Goal: Contribute content: Add original content to the website for others to see

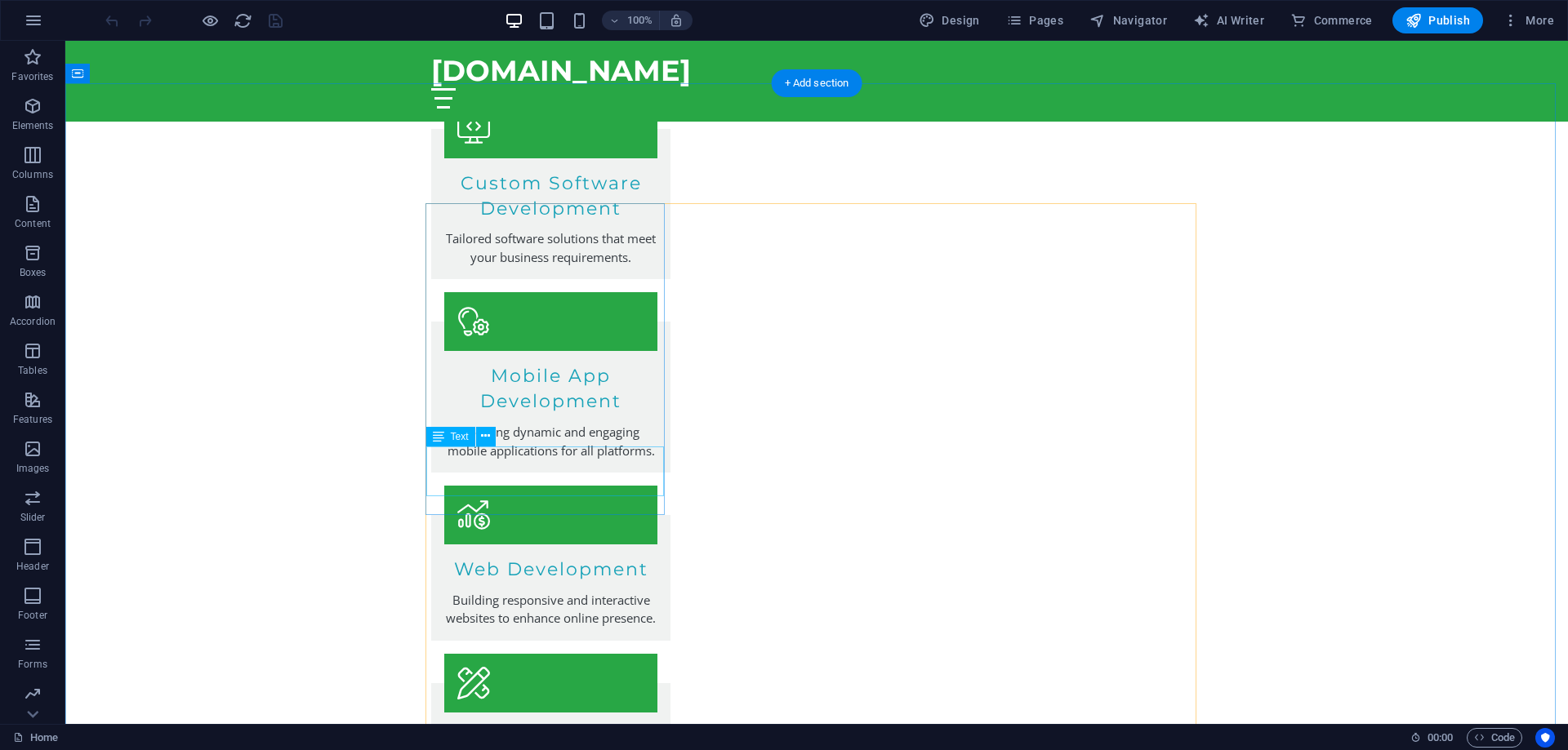
scroll to position [3102, 0]
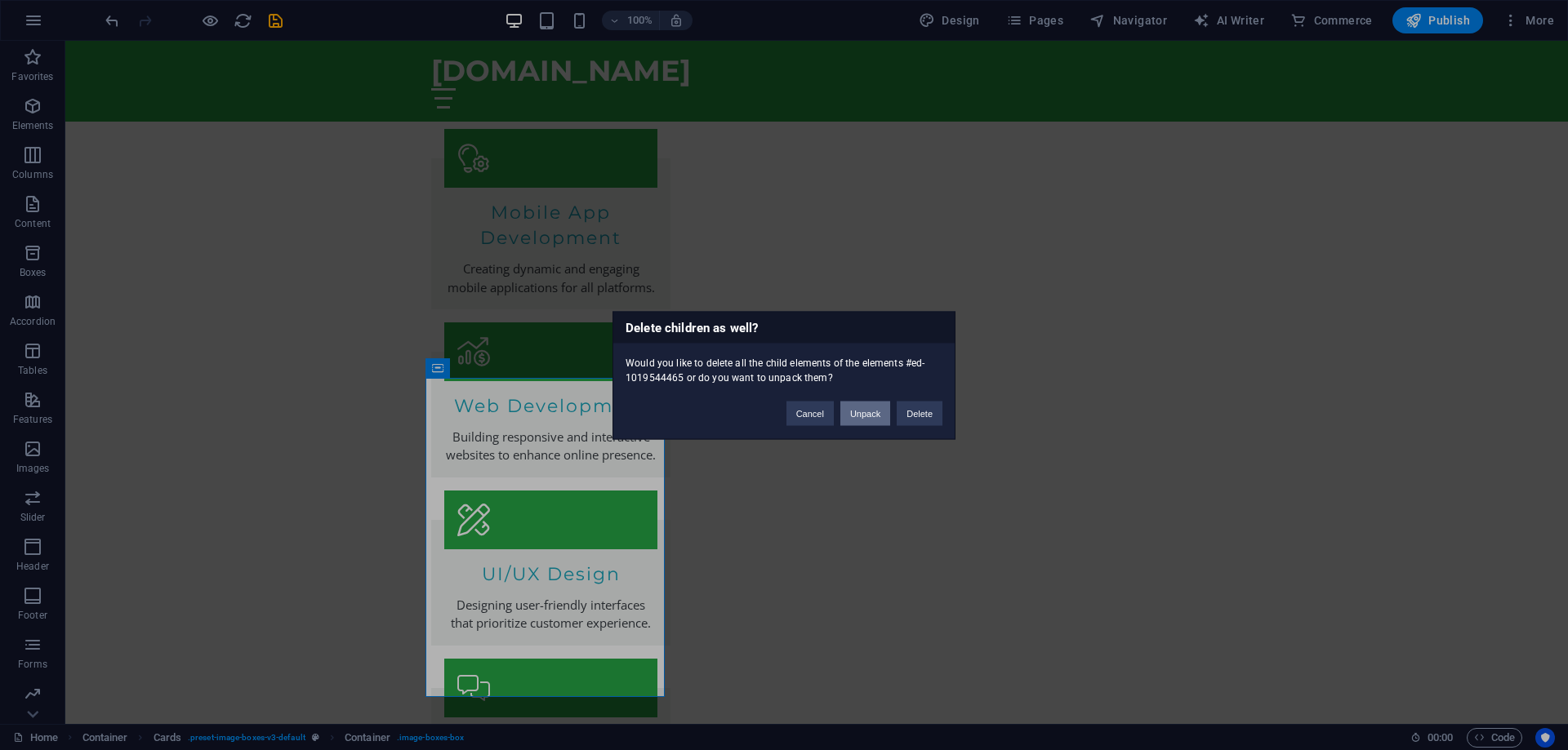
click at [861, 415] on button "Unpack" at bounding box center [865, 413] width 49 height 25
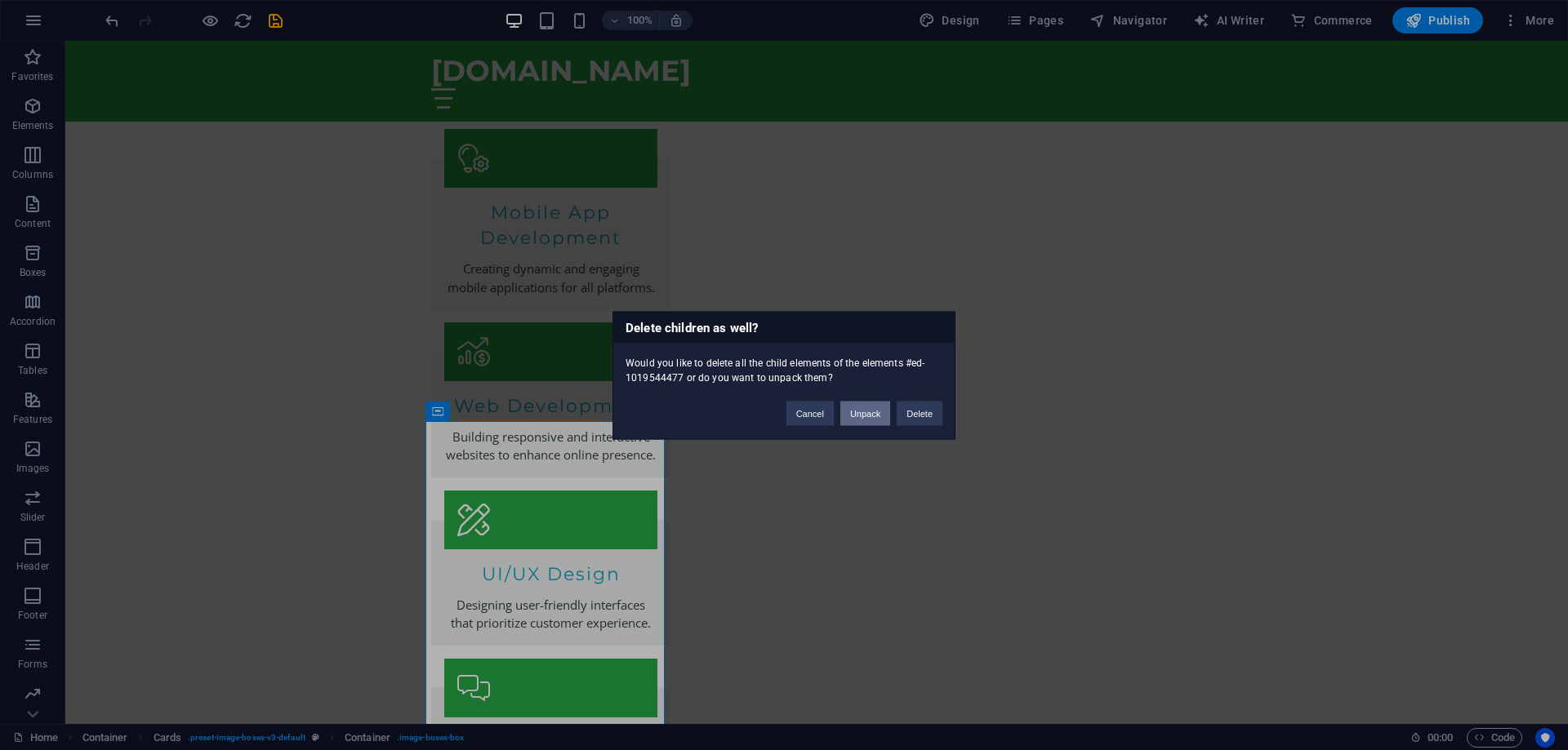
click at [861, 414] on button "Unpack" at bounding box center [865, 413] width 49 height 25
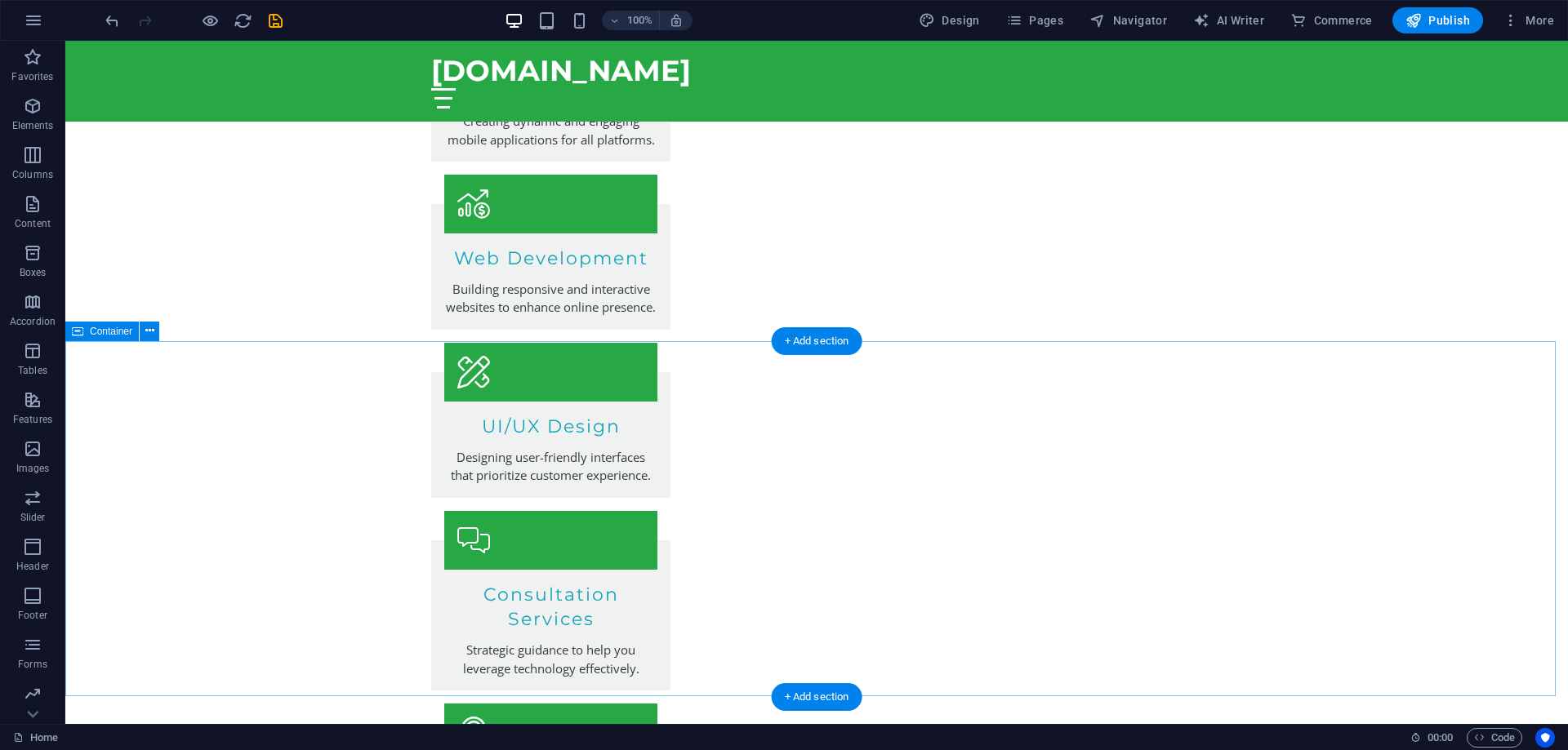
scroll to position [3265, 0]
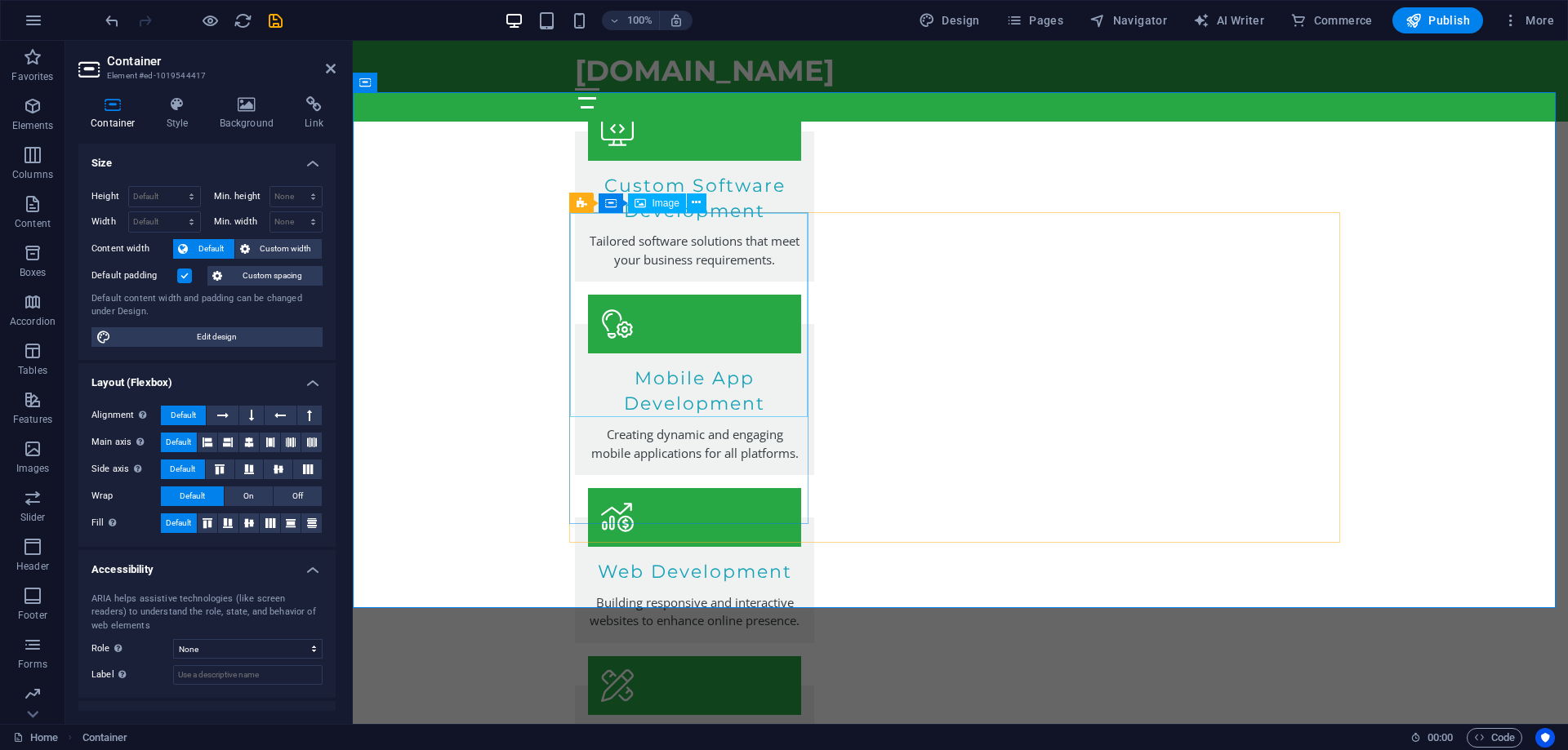
scroll to position [2939, 0]
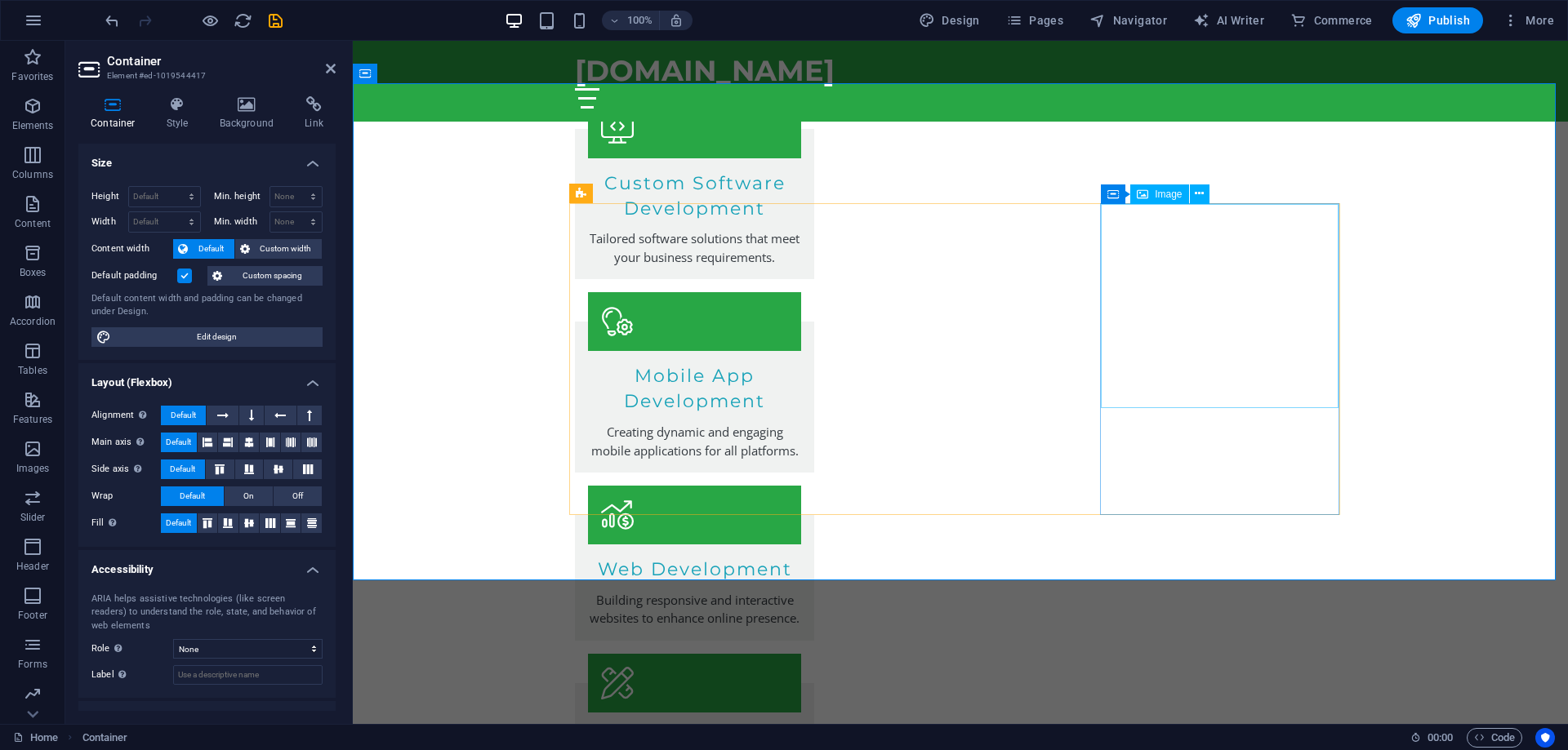
click at [1172, 193] on span "Image" at bounding box center [1168, 195] width 27 height 10
click at [1178, 199] on button at bounding box center [1184, 194] width 20 height 20
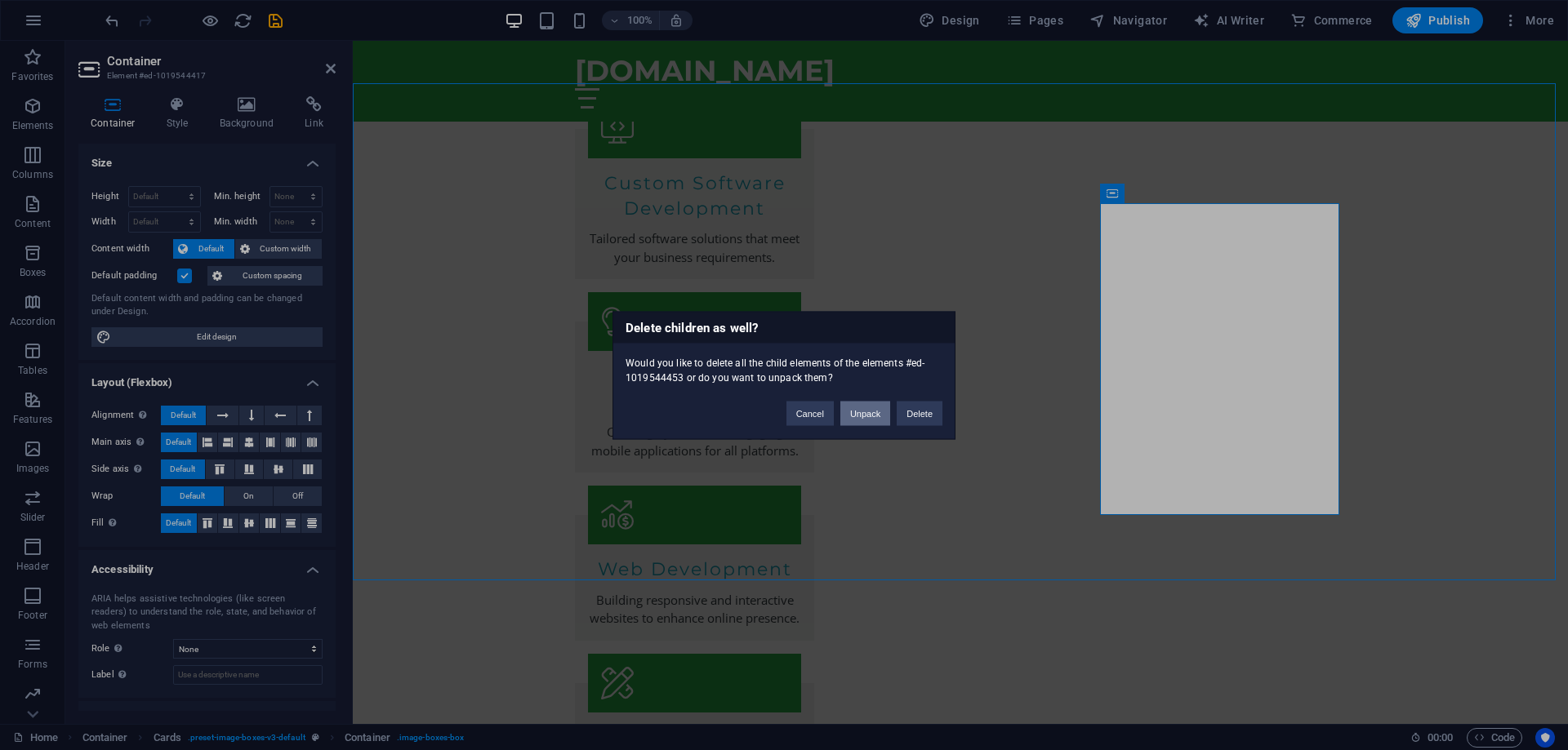
click at [866, 416] on button "Unpack" at bounding box center [865, 413] width 49 height 25
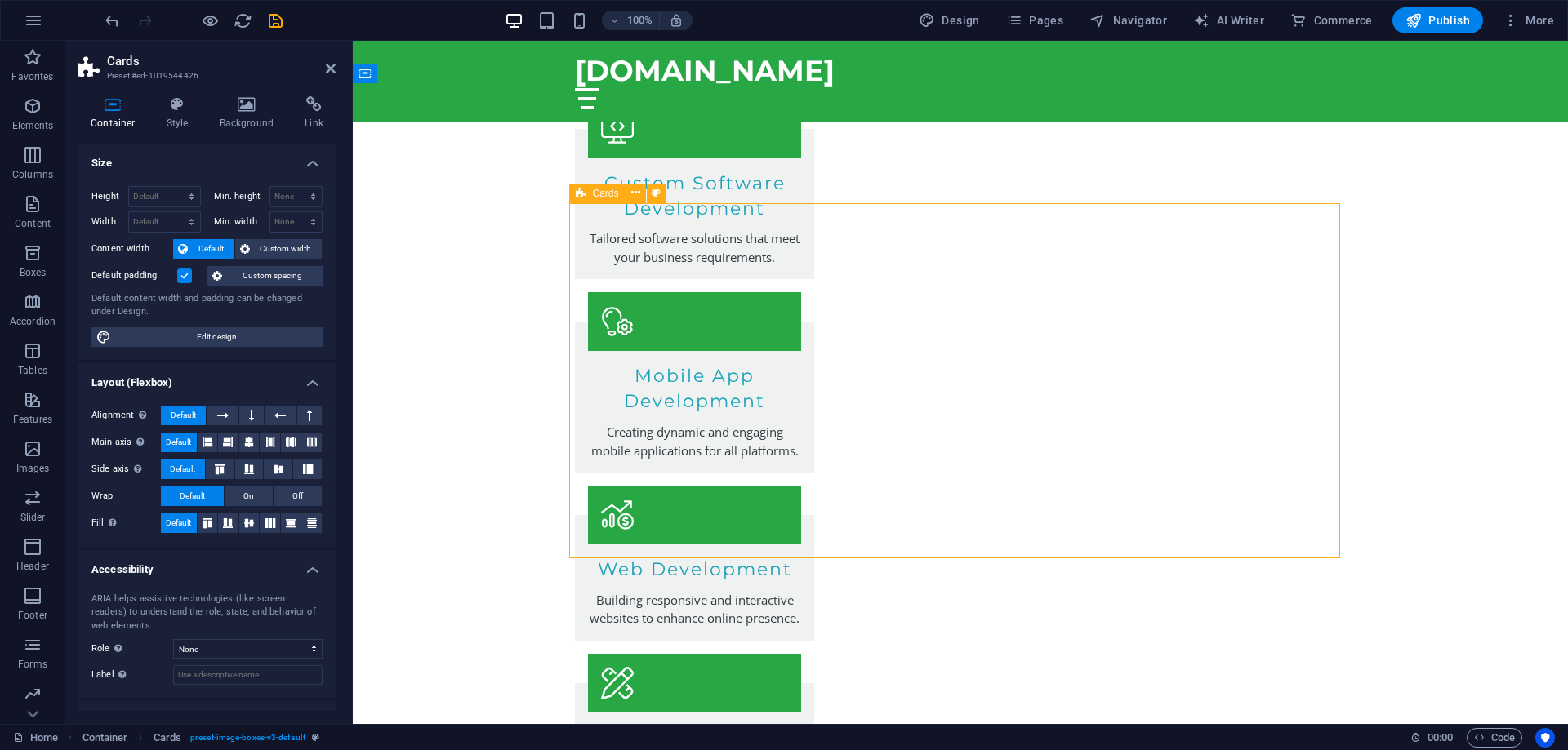
drag, startPoint x: 1237, startPoint y: 380, endPoint x: 1305, endPoint y: 380, distance: 68.0
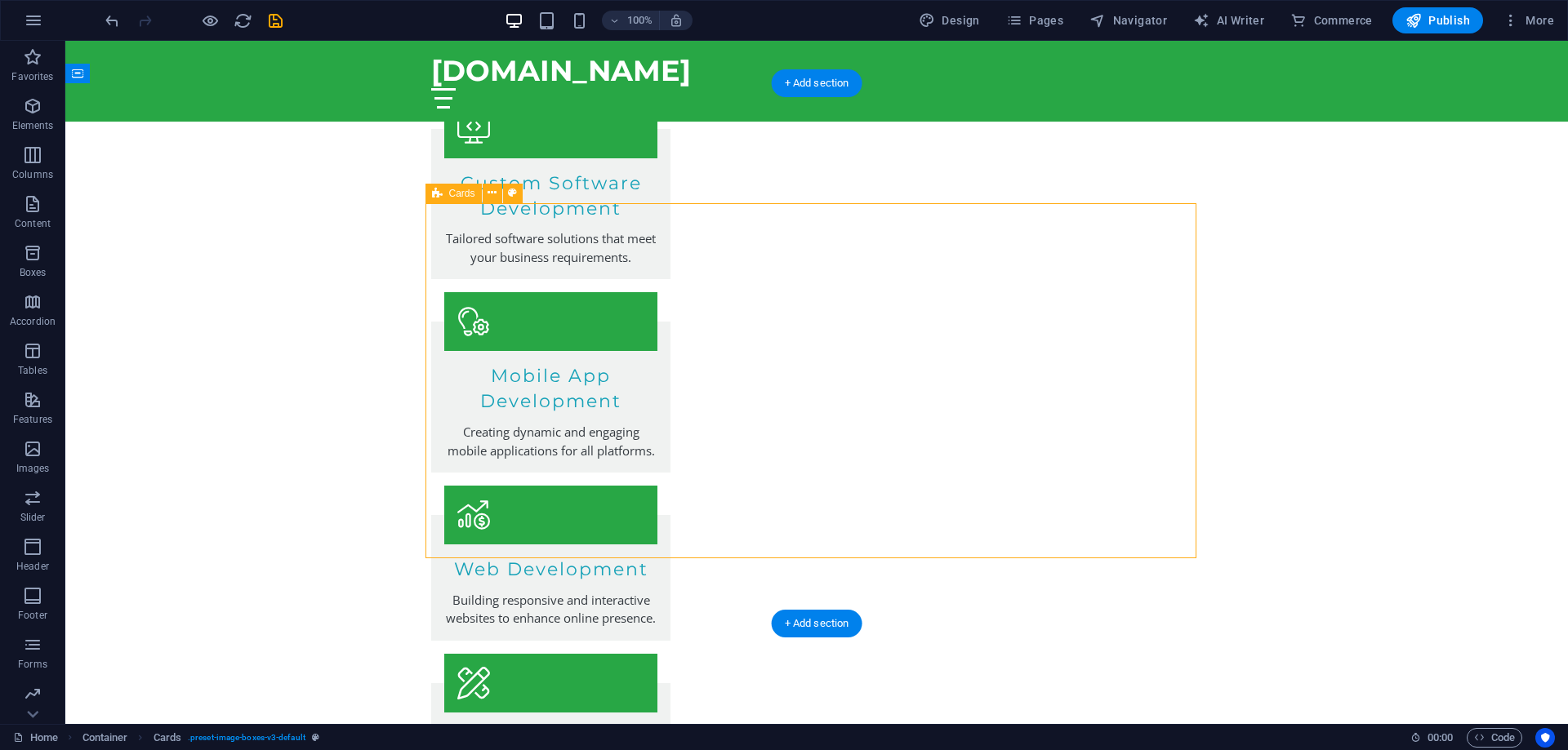
drag, startPoint x: 675, startPoint y: 203, endPoint x: 726, endPoint y: 212, distance: 51.8
drag, startPoint x: 1076, startPoint y: 319, endPoint x: 1113, endPoint y: 319, distance: 37.0
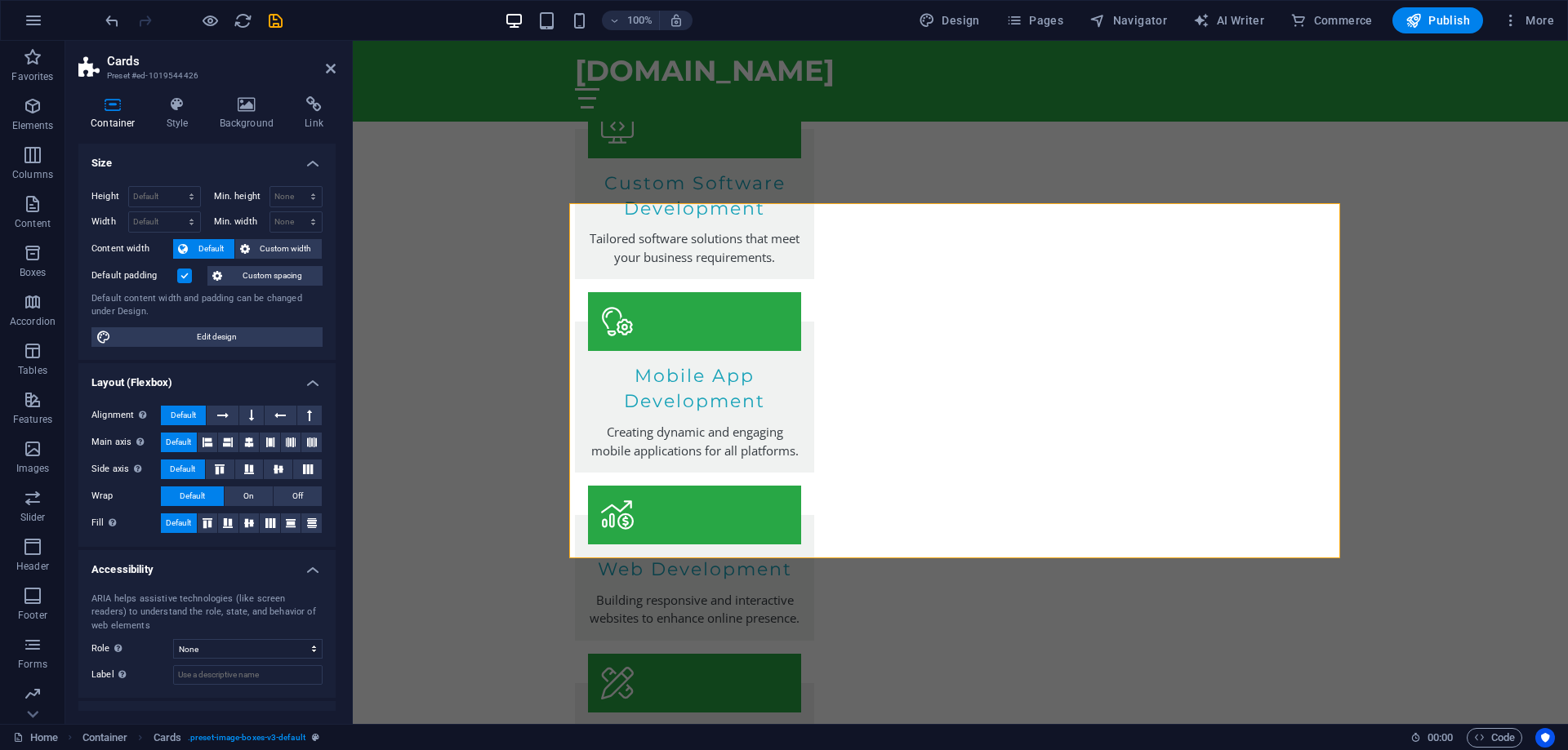
scroll to position [65, 0]
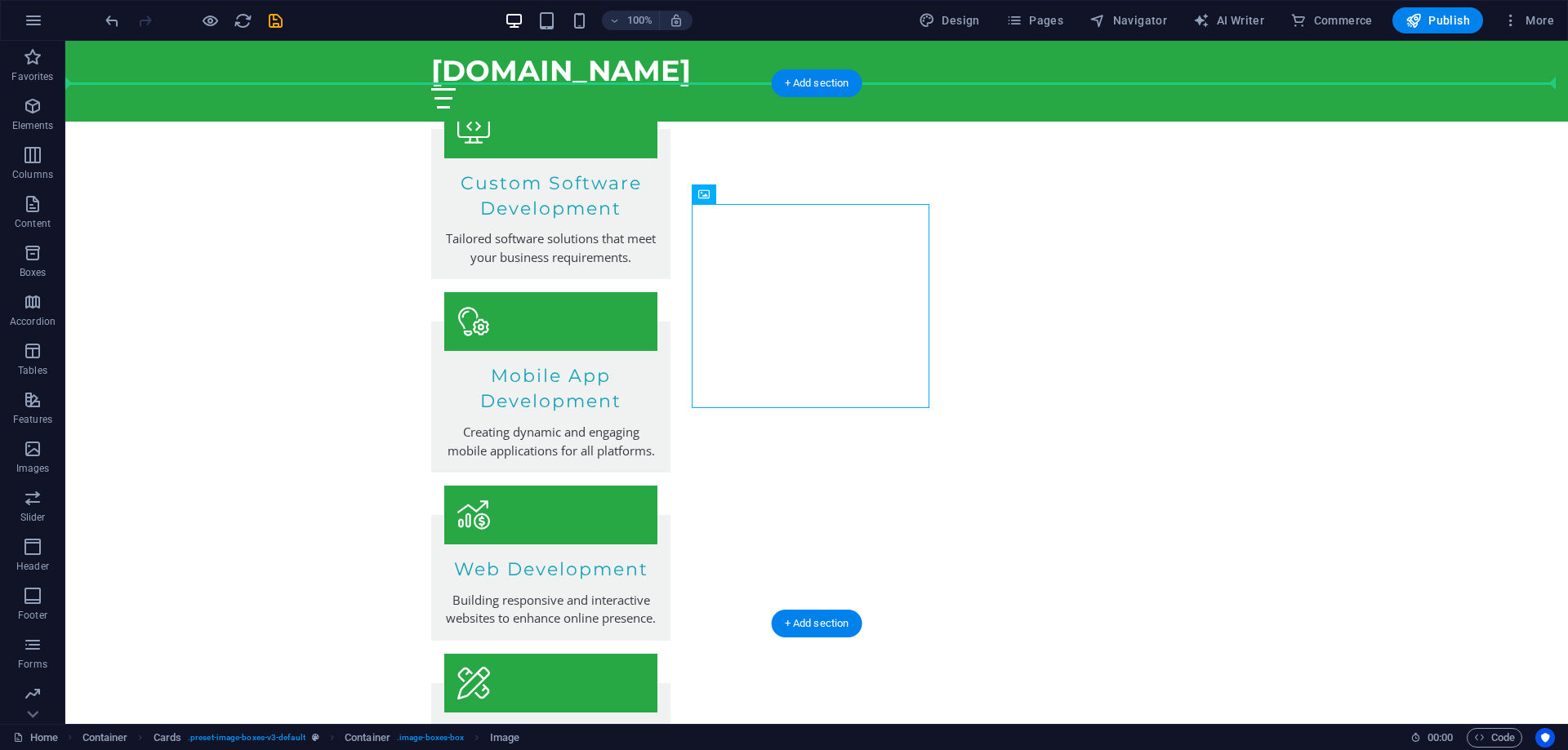
drag, startPoint x: 627, startPoint y: 311, endPoint x: 1303, endPoint y: 321, distance: 676.1
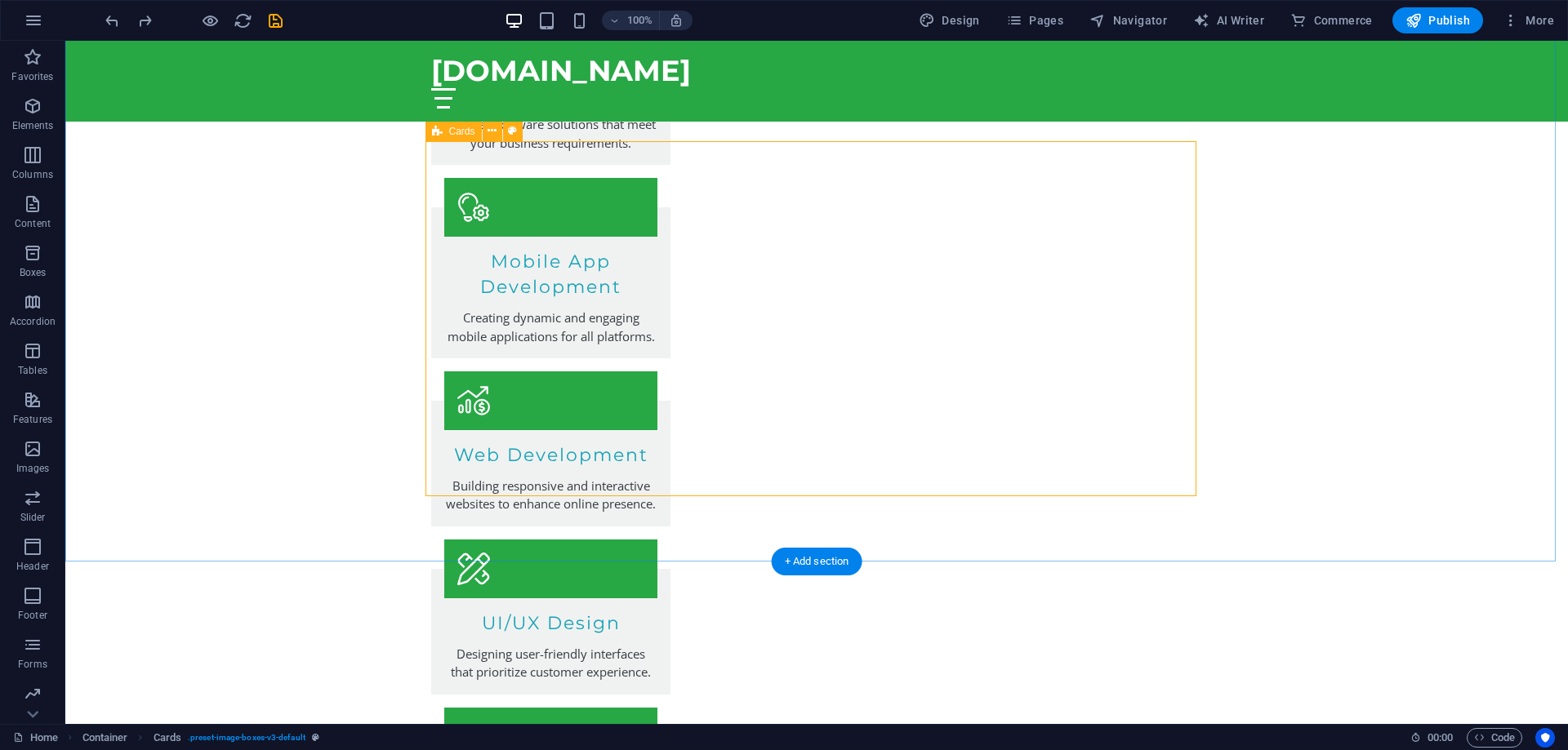
scroll to position [3142, 0]
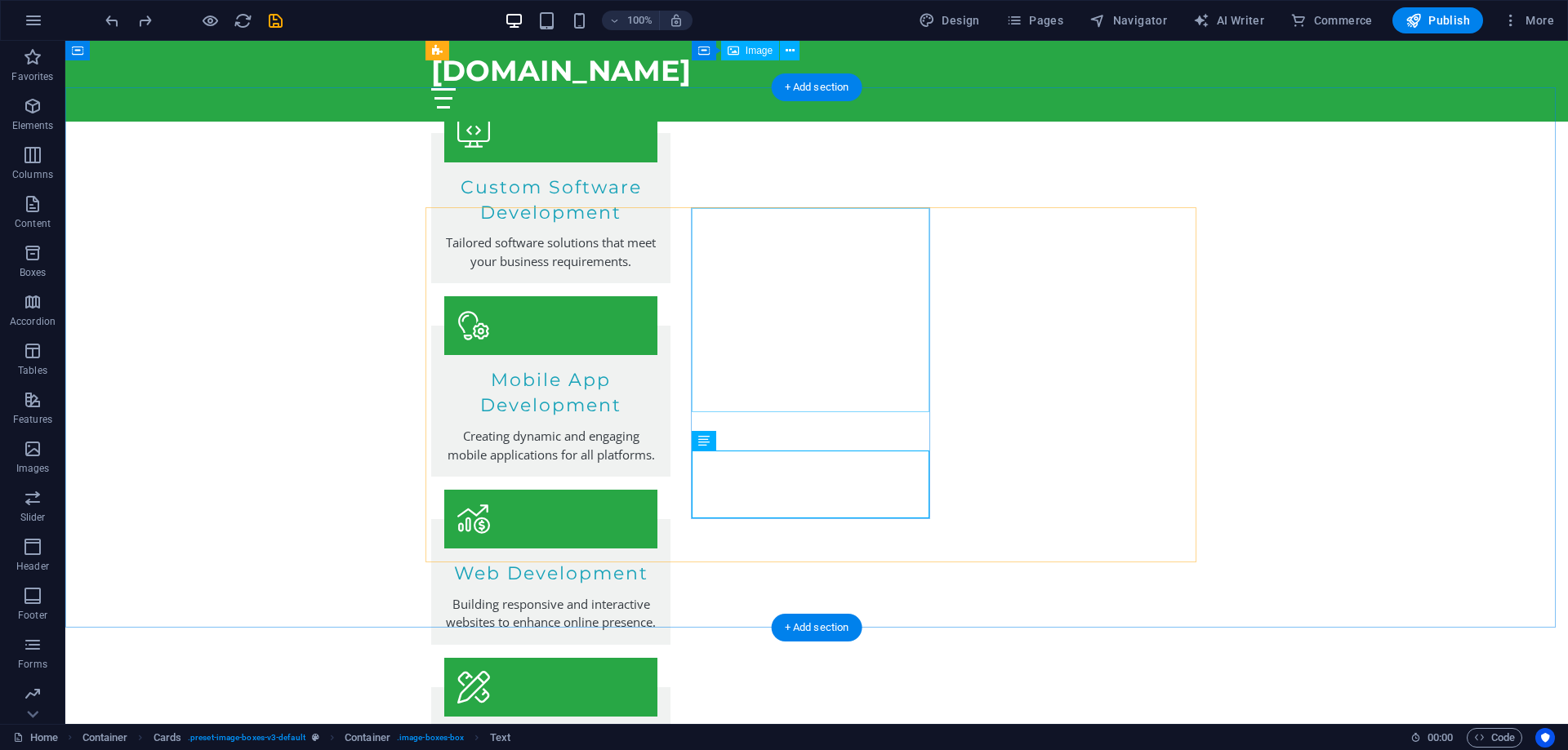
scroll to position [2898, 0]
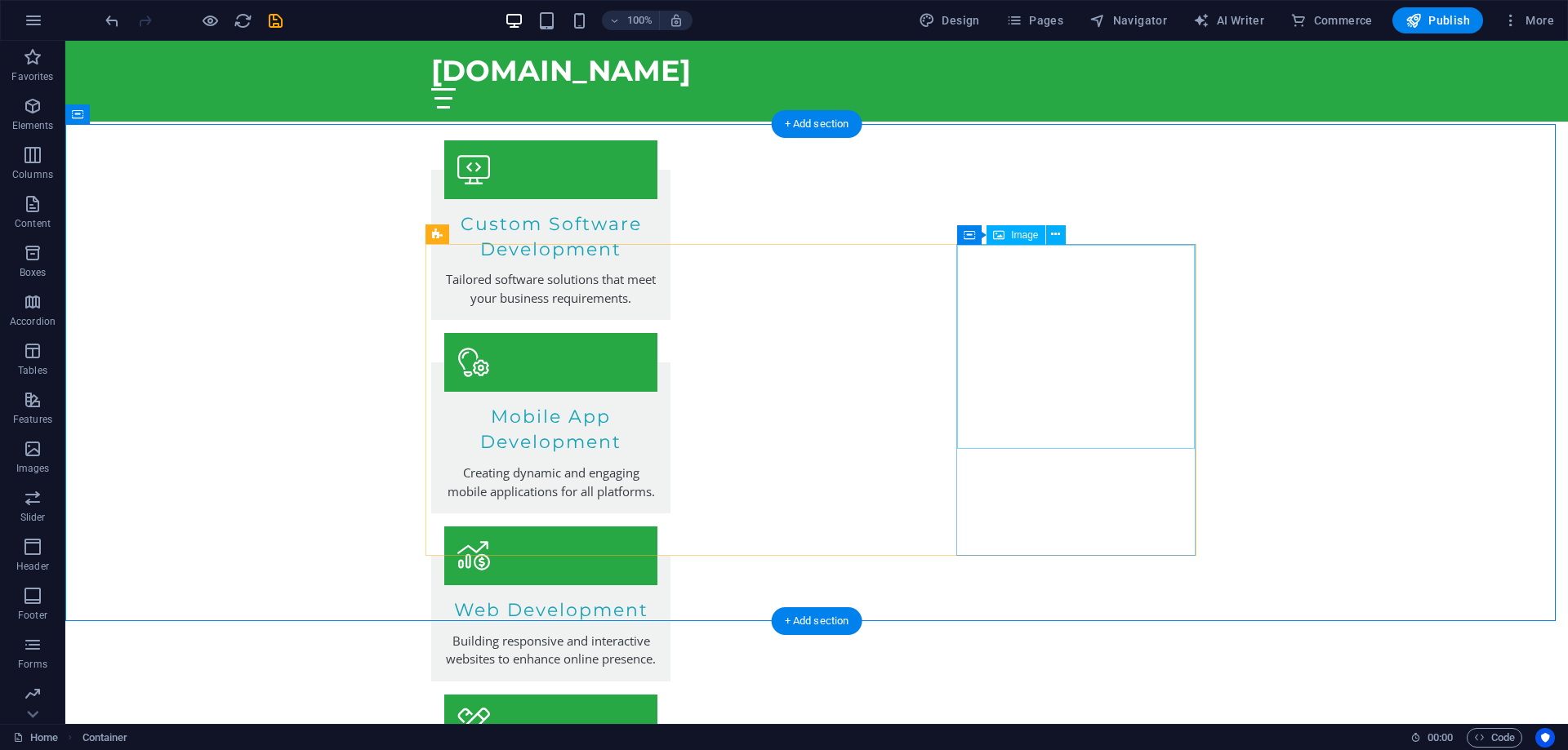
click at [1007, 234] on div "Image" at bounding box center [1015, 235] width 58 height 20
click at [1021, 237] on span "Image" at bounding box center [1024, 235] width 27 height 10
drag, startPoint x: 1021, startPoint y: 237, endPoint x: 743, endPoint y: 312, distance: 287.9
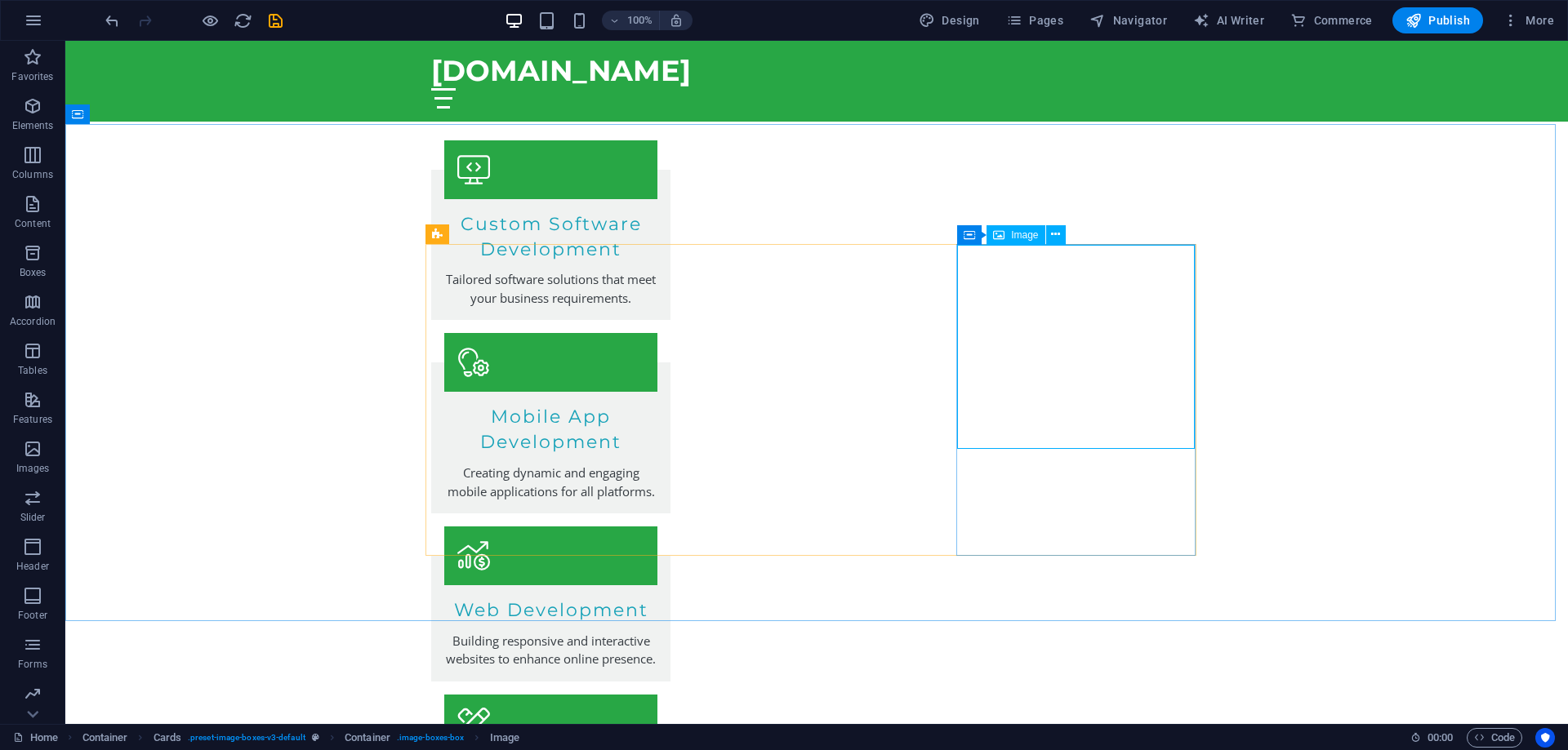
click at [1021, 237] on span "Image" at bounding box center [1024, 235] width 27 height 10
select select "vw"
select select "px"
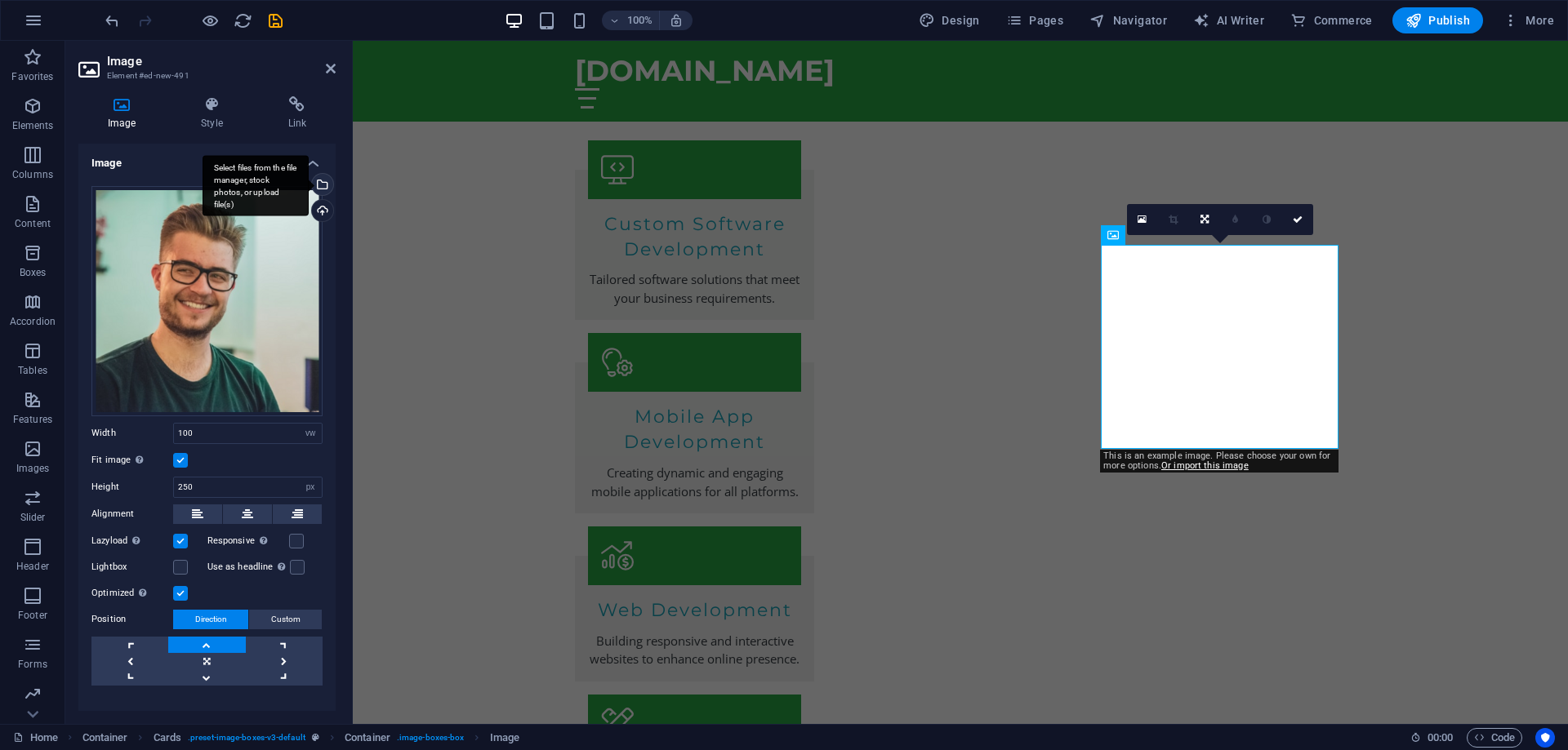
click at [325, 184] on div "Select files from the file manager, stock photos, or upload file(s)" at bounding box center [320, 186] width 25 height 25
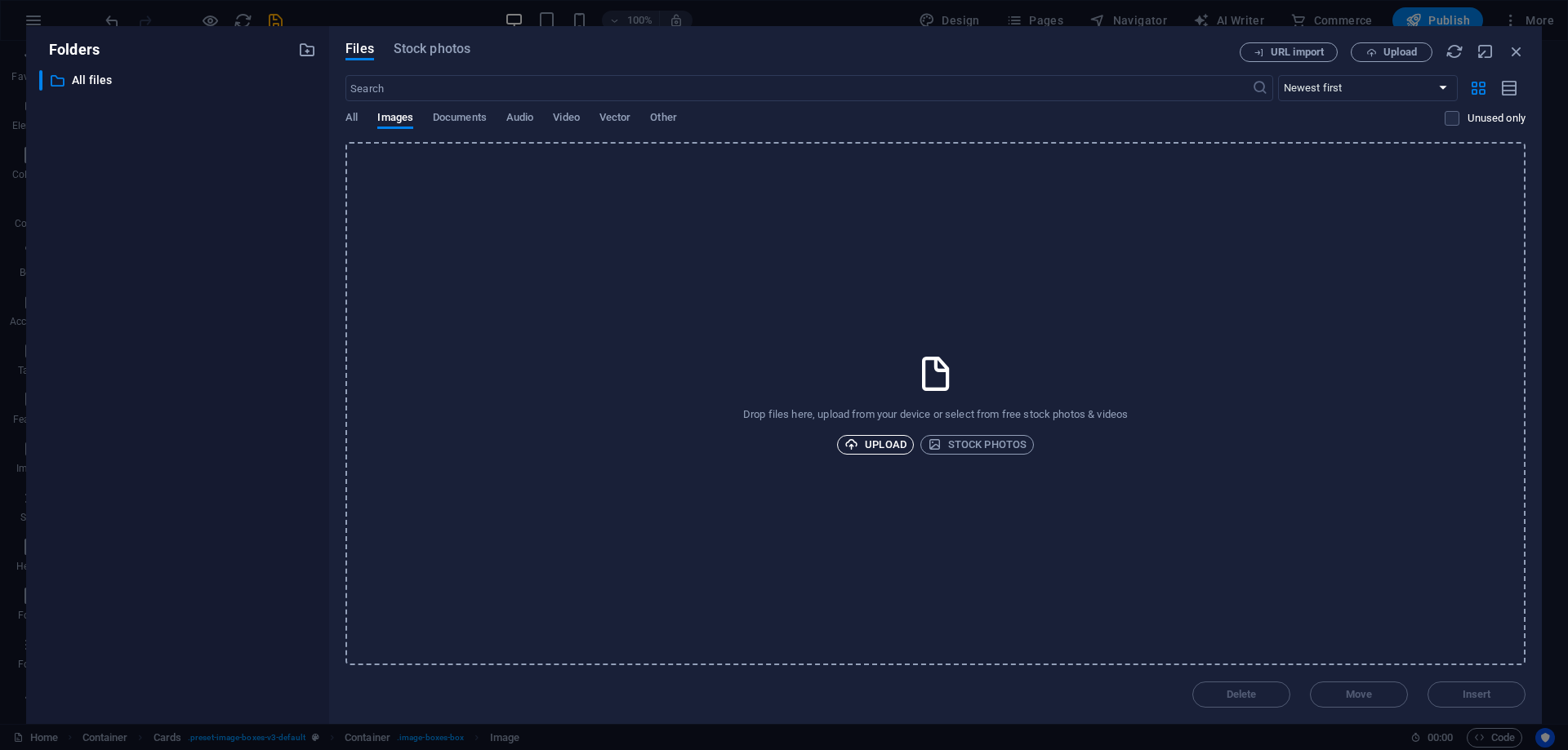
click at [875, 448] on span "Upload" at bounding box center [875, 445] width 62 height 20
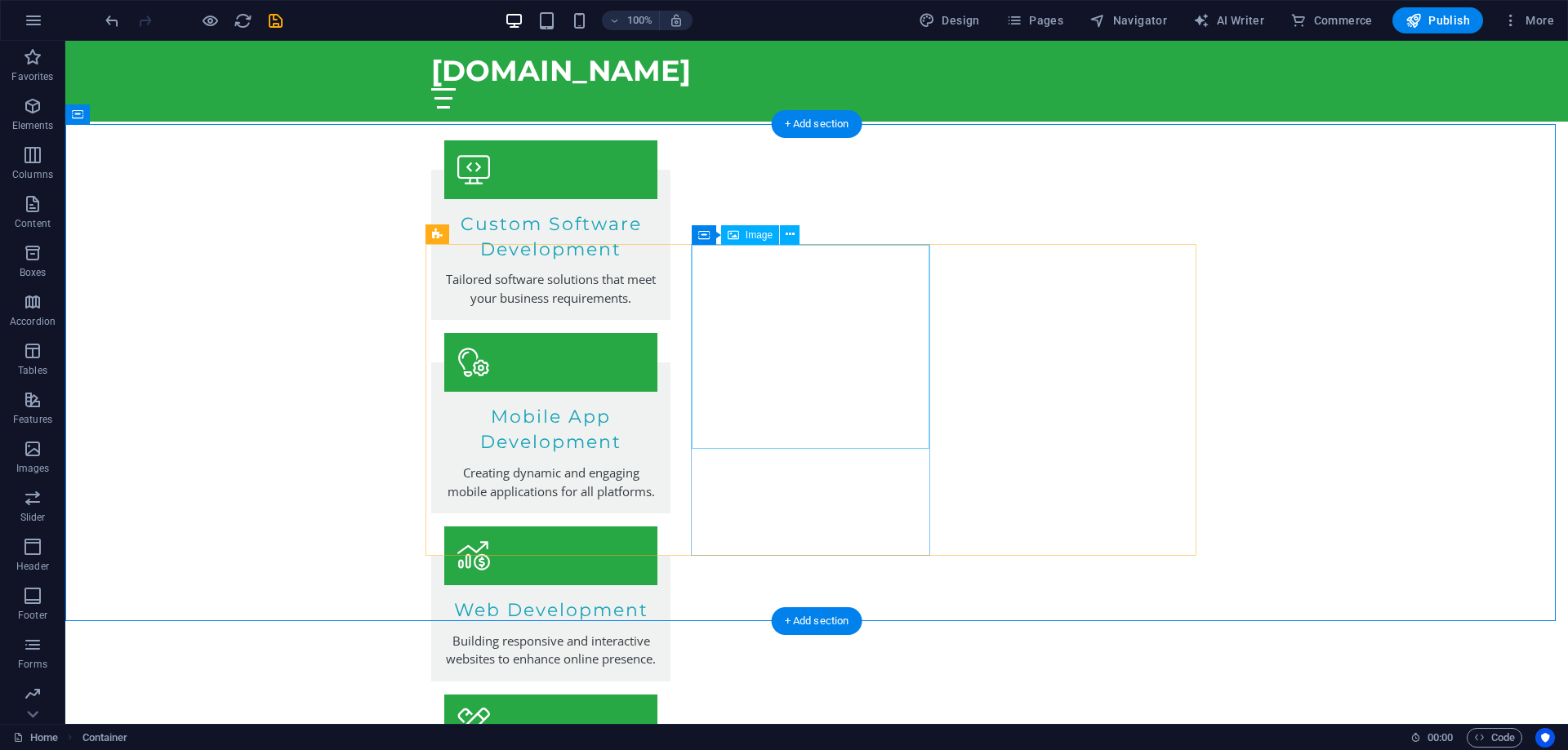
click at [751, 232] on span "Image" at bounding box center [758, 235] width 27 height 10
click at [758, 233] on span "Image" at bounding box center [758, 235] width 27 height 10
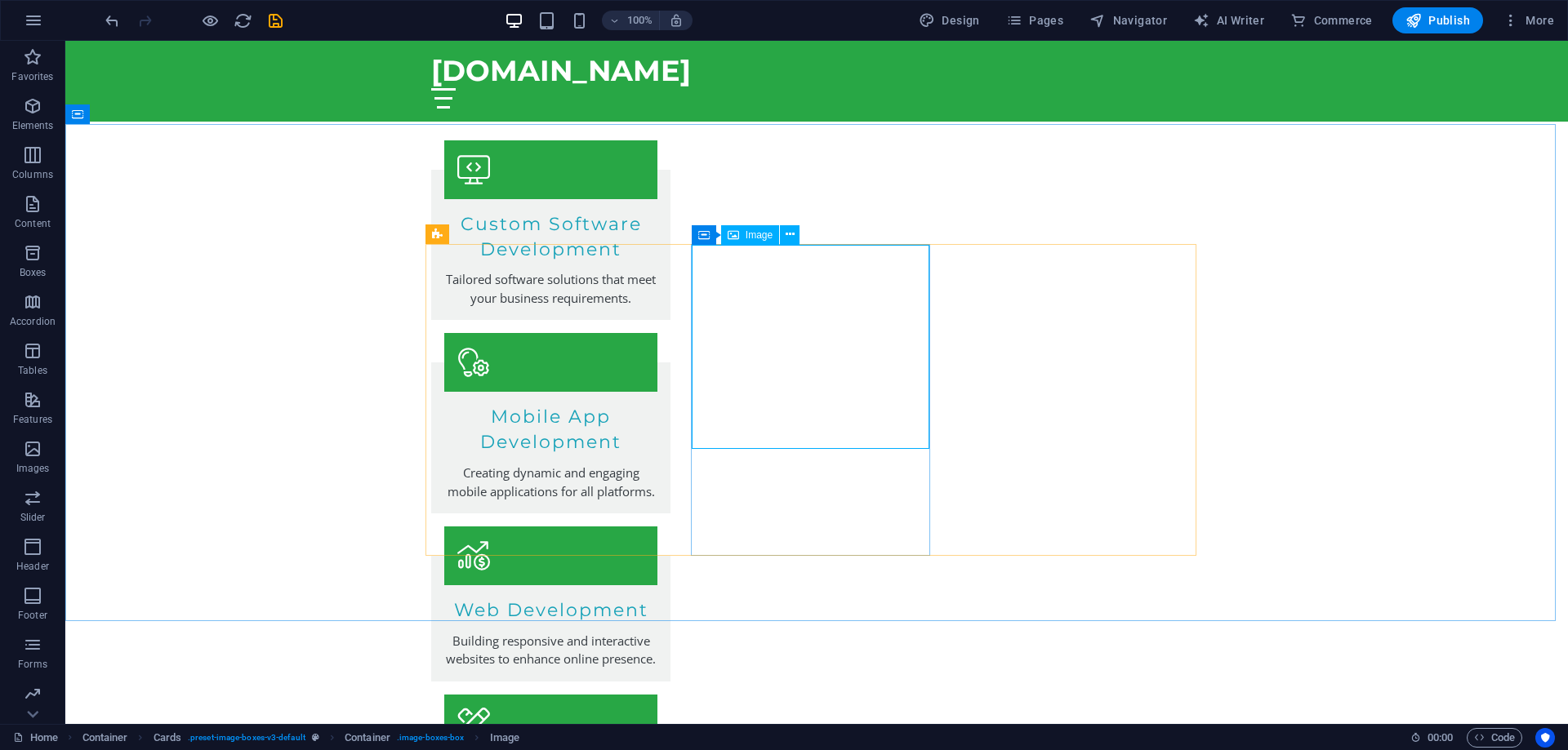
select select "vw"
select select "px"
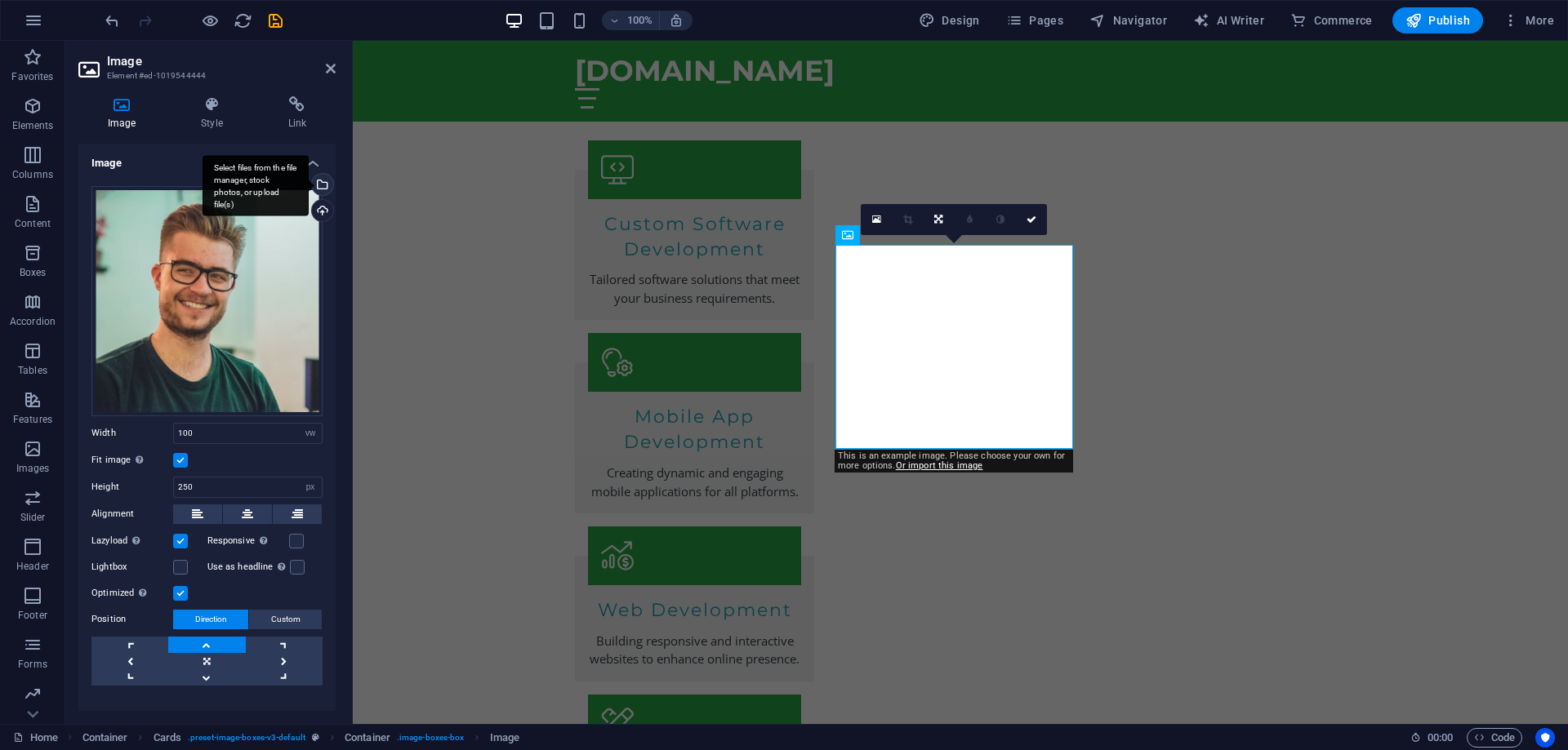
click at [308, 186] on div "Select files from the file manager, stock photos, or upload file(s)" at bounding box center [255, 186] width 106 height 61
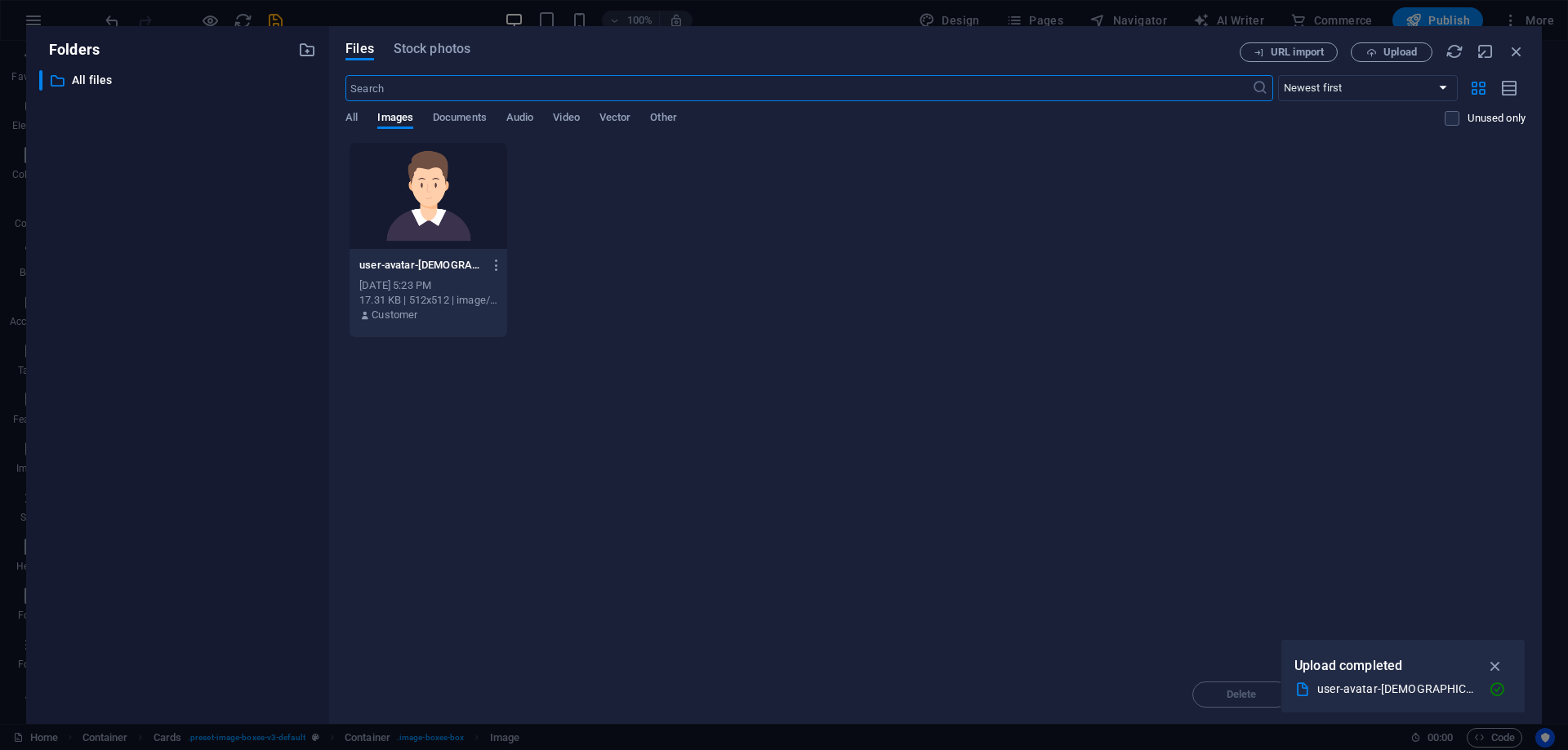
click at [465, 204] on div at bounding box center [428, 196] width 157 height 106
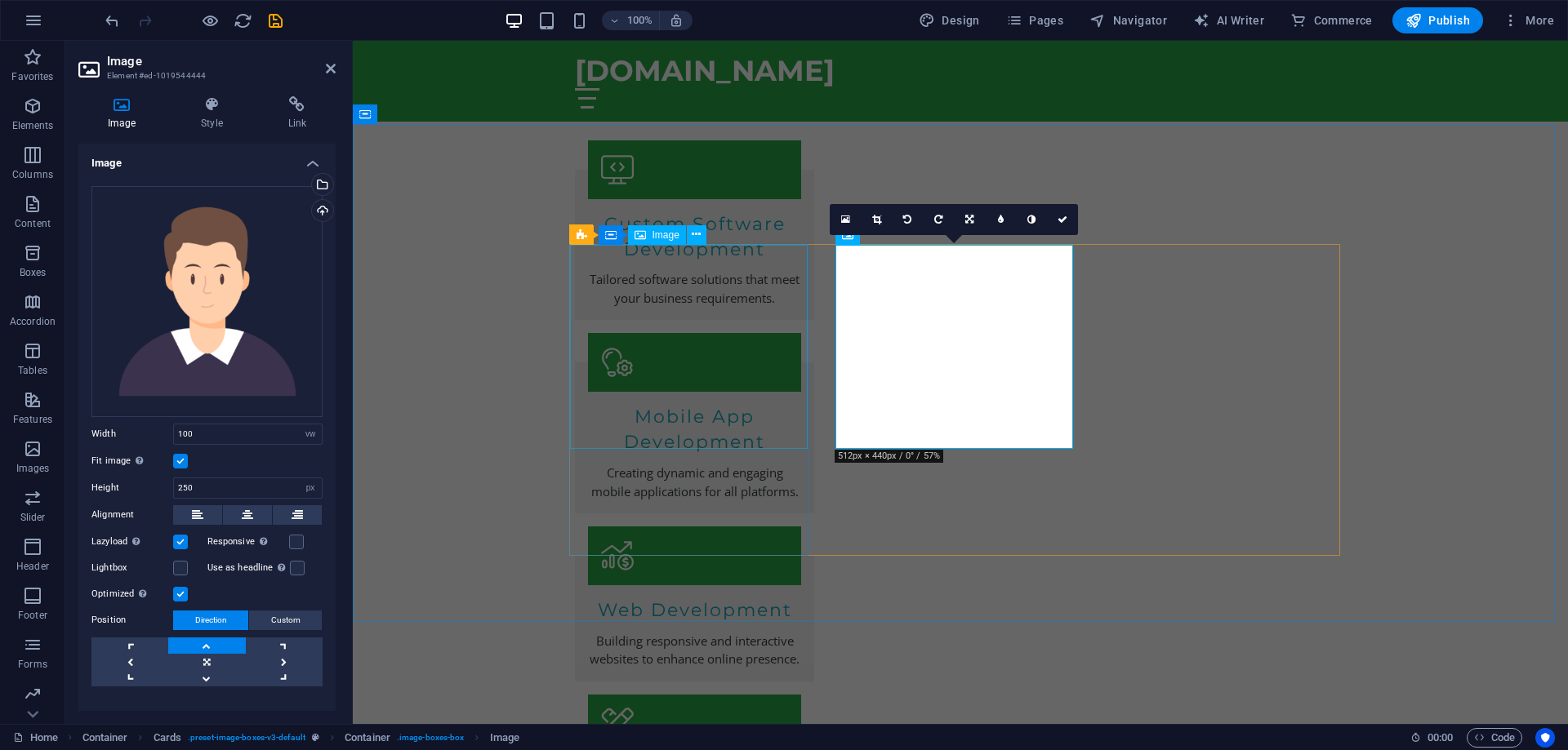
select select "vw"
select select "px"
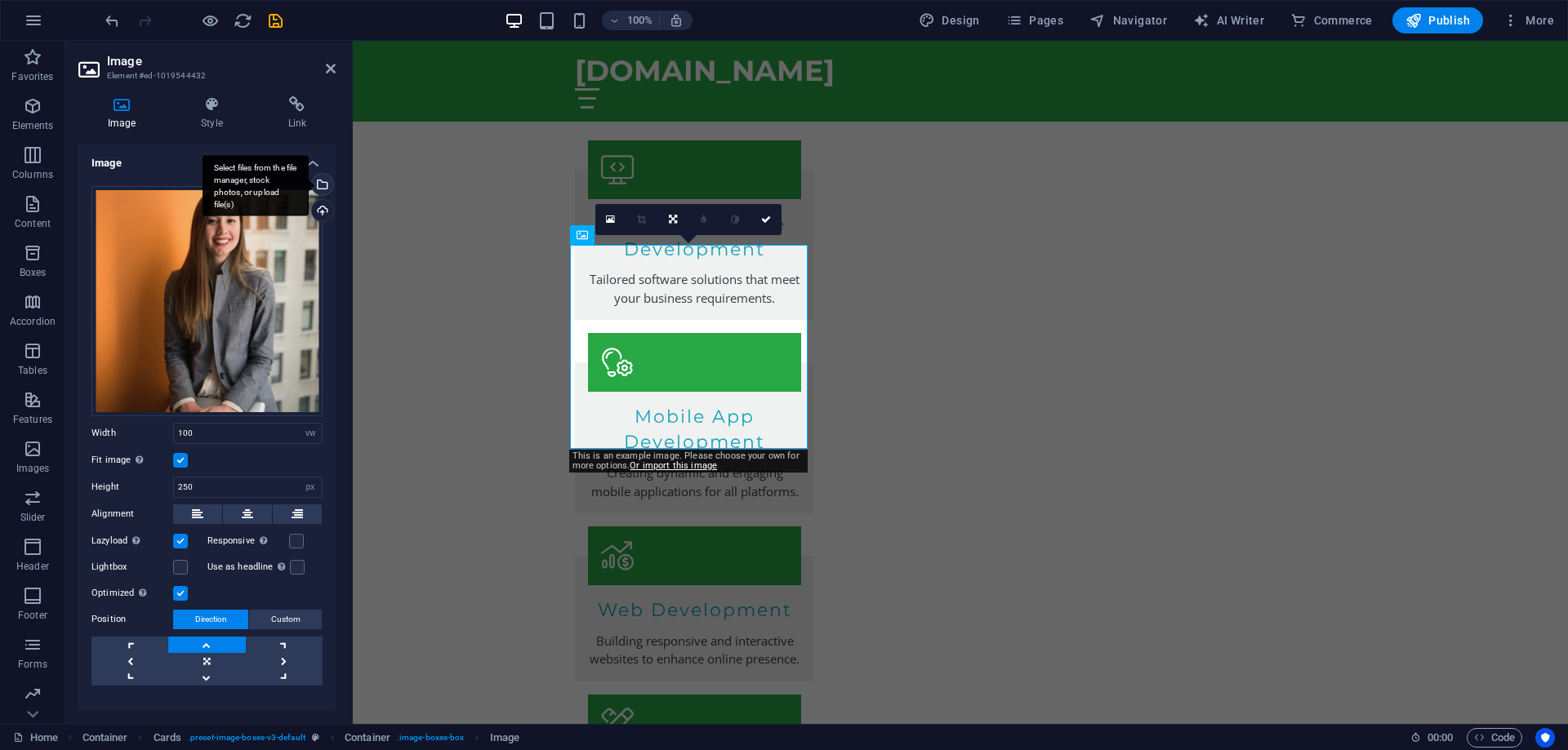
click at [317, 179] on div "Select files from the file manager, stock photos, or upload file(s)" at bounding box center [320, 186] width 25 height 25
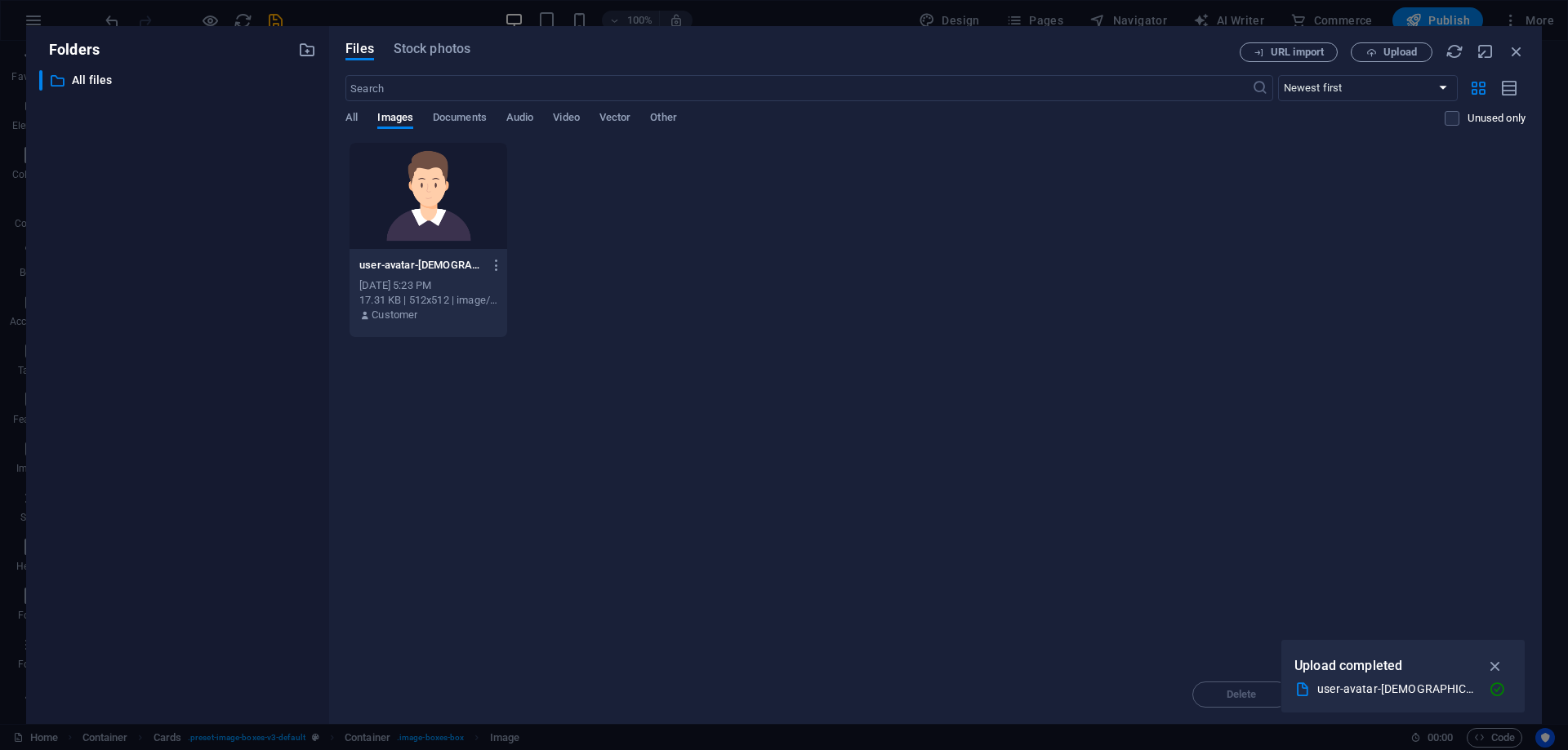
click at [453, 157] on div at bounding box center [428, 196] width 157 height 106
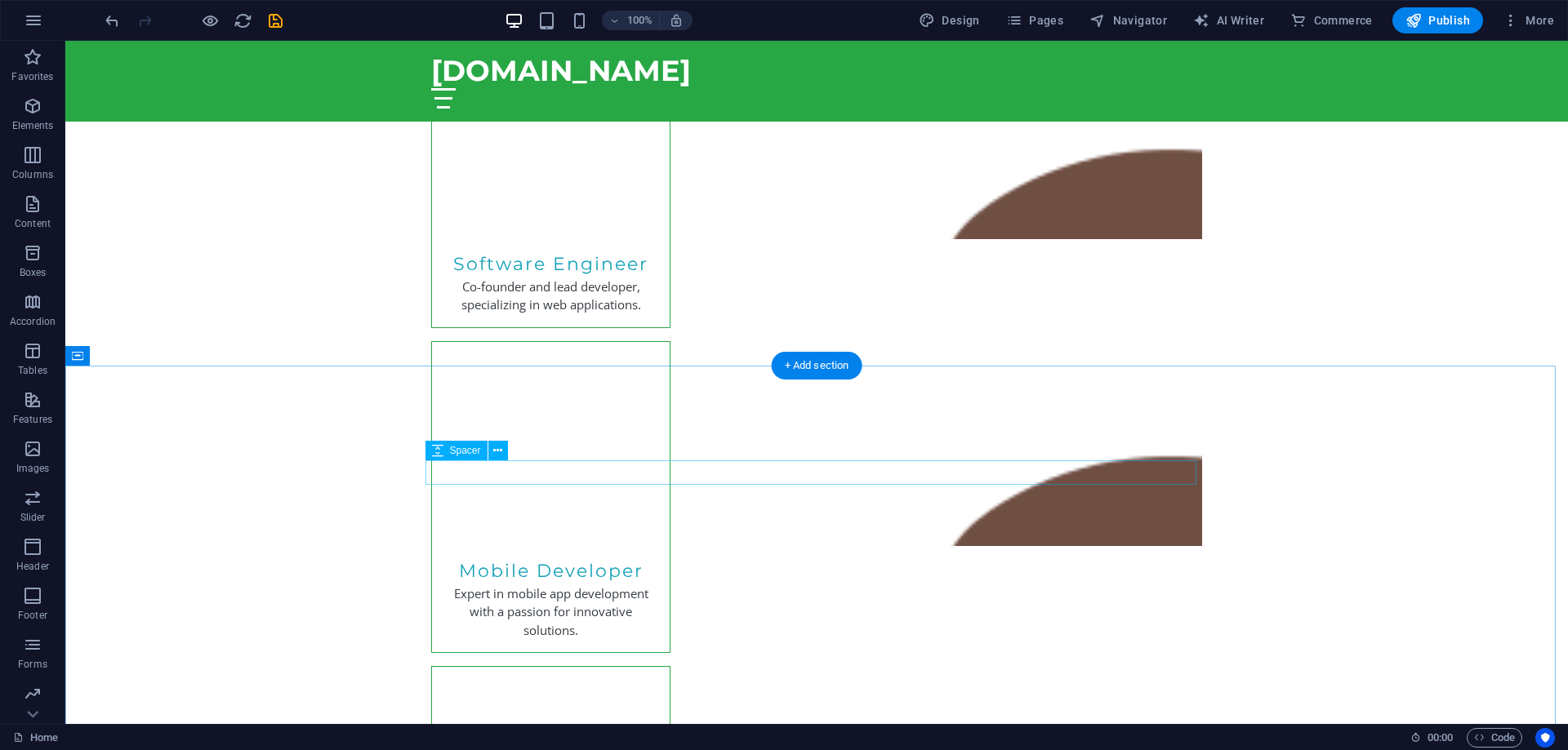
scroll to position [5020, 0]
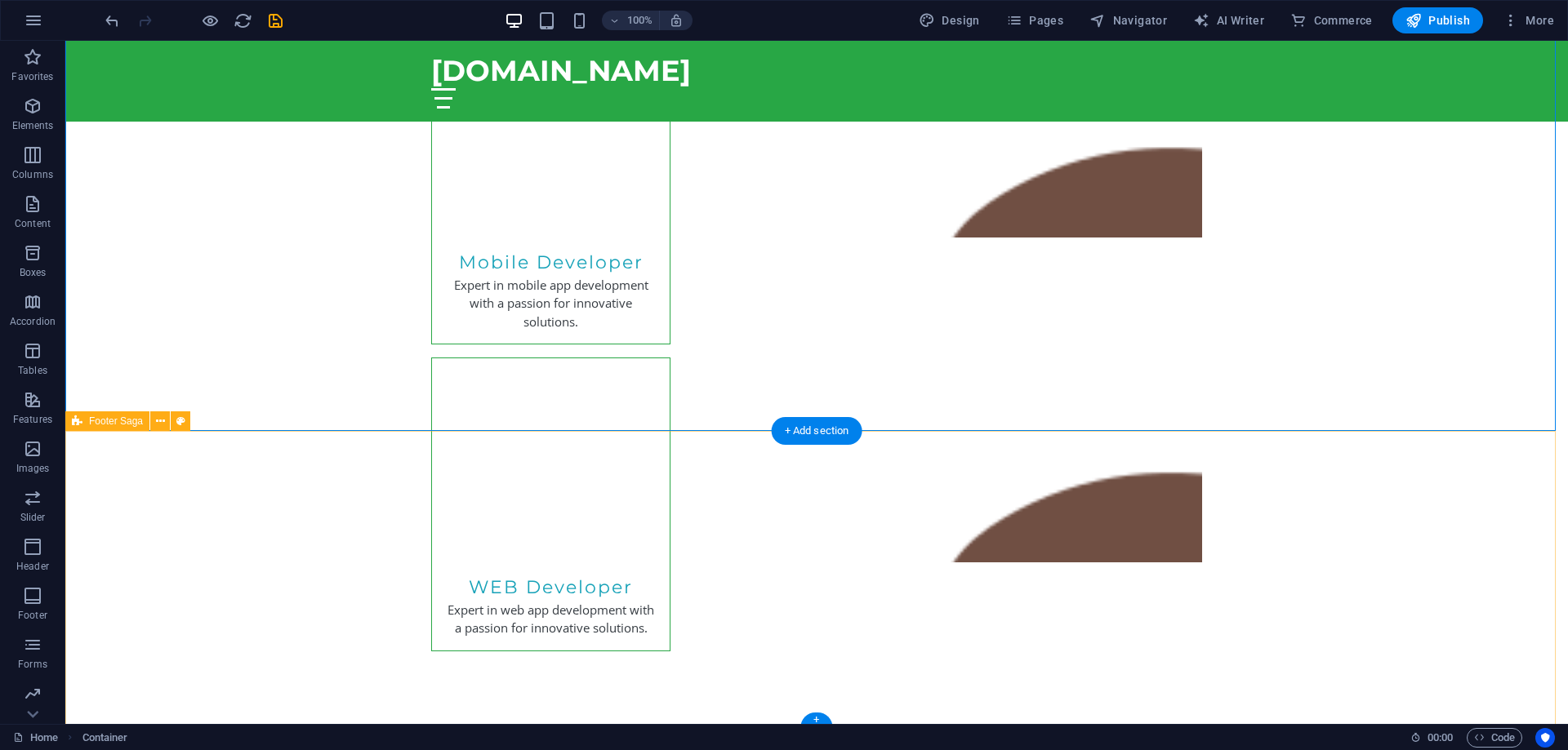
scroll to position [5328, 0]
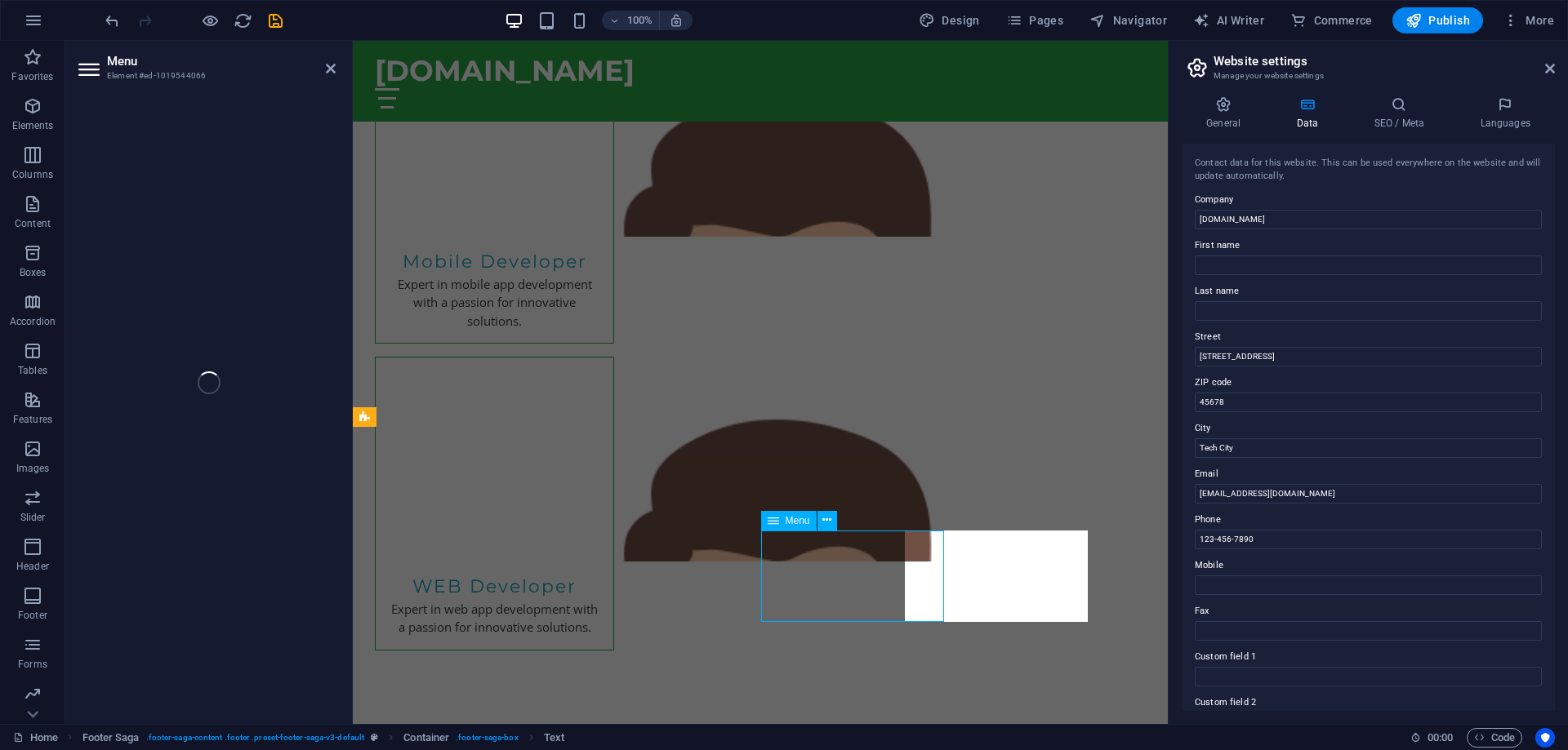
select select
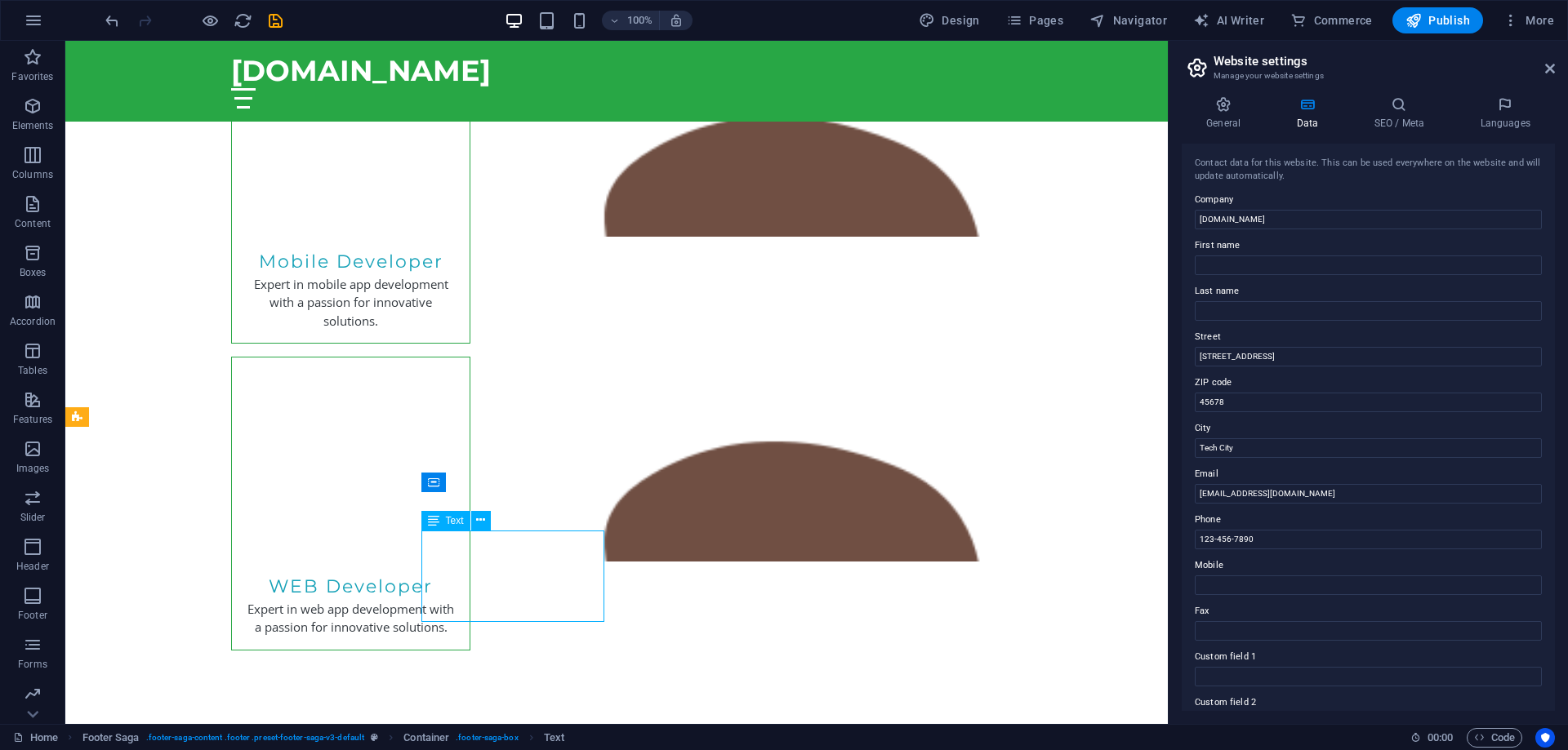
click at [450, 525] on span "Text" at bounding box center [455, 521] width 18 height 10
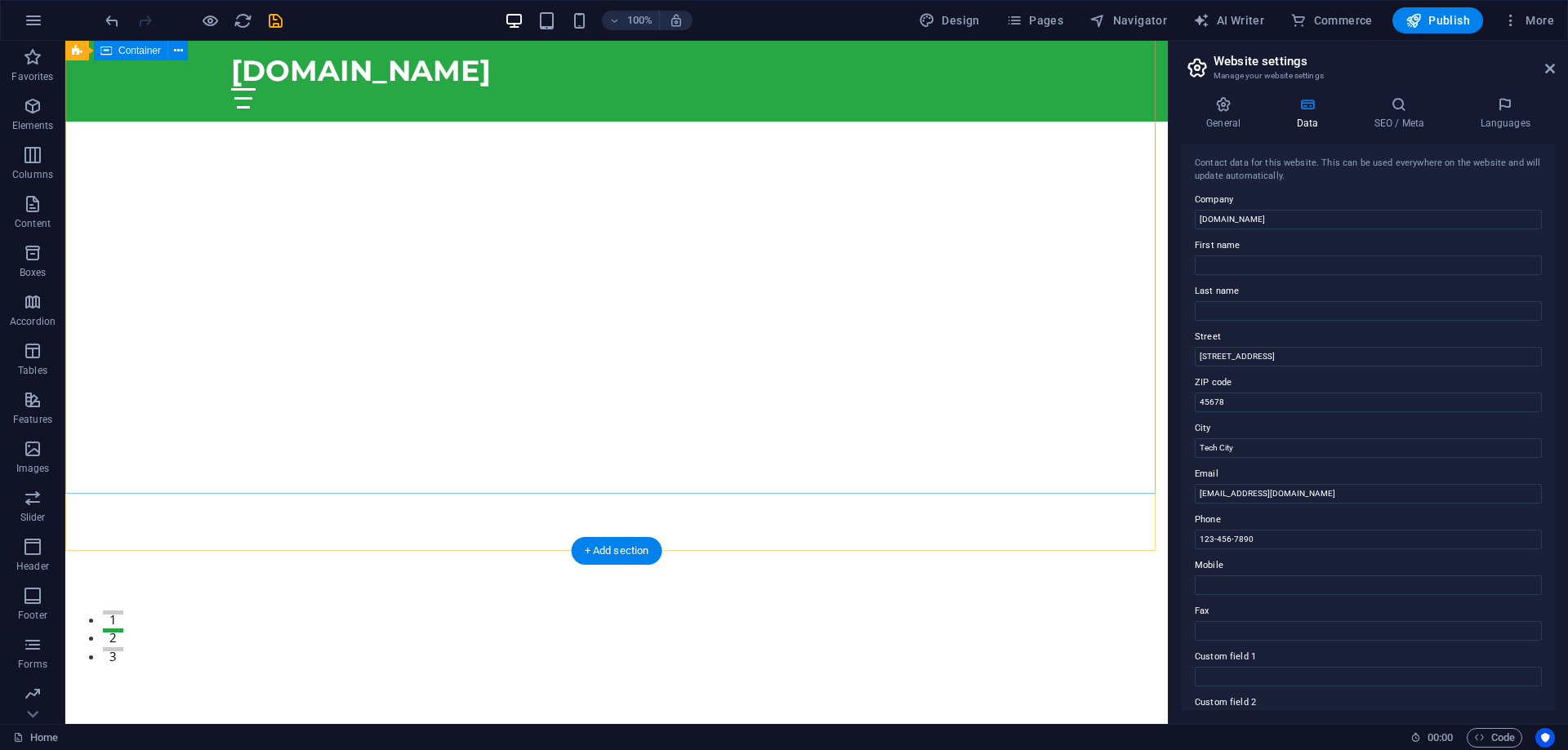
scroll to position [0, 0]
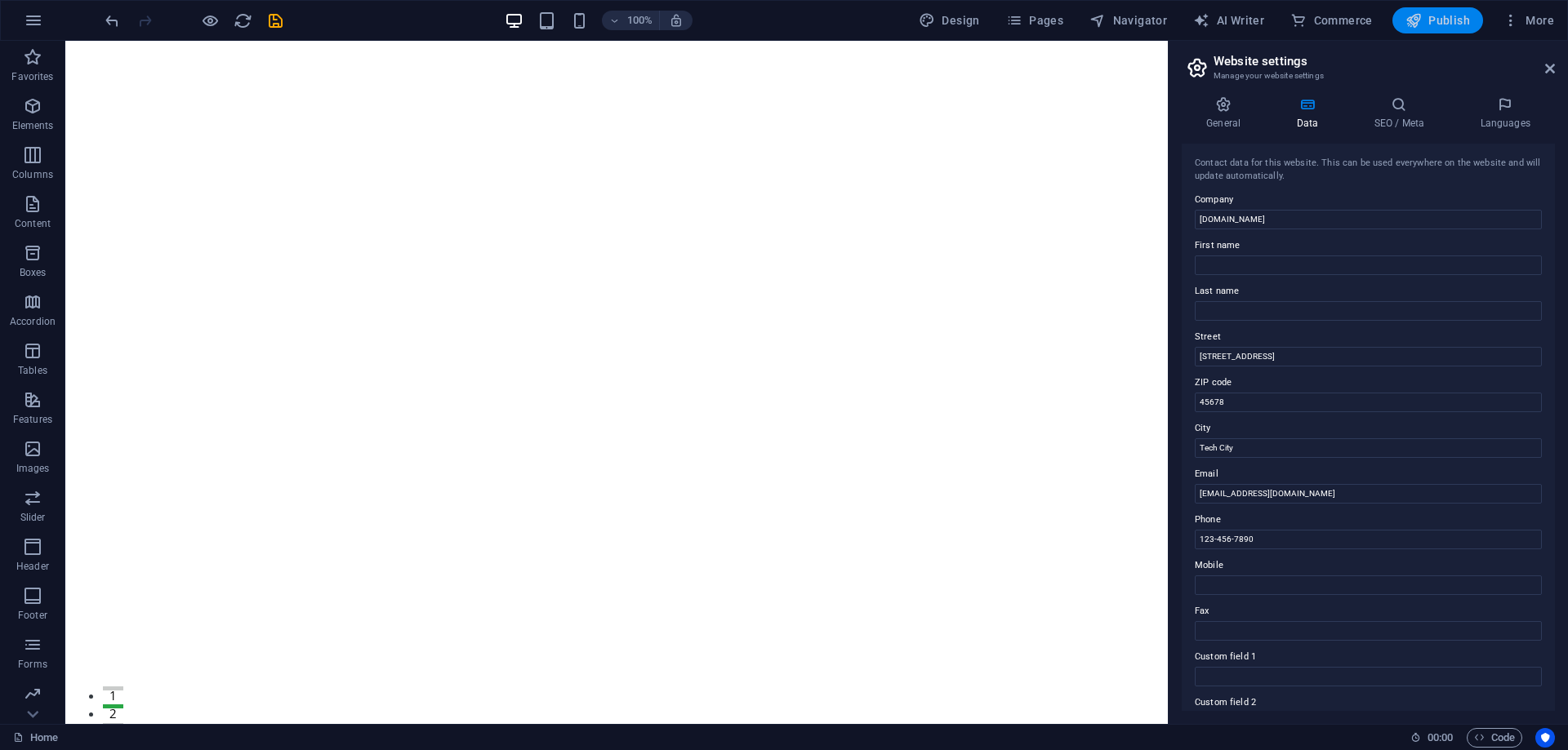
click at [1461, 18] on span "Publish" at bounding box center [1437, 20] width 64 height 17
checkbox input "false"
